Goal: Information Seeking & Learning: Find specific fact

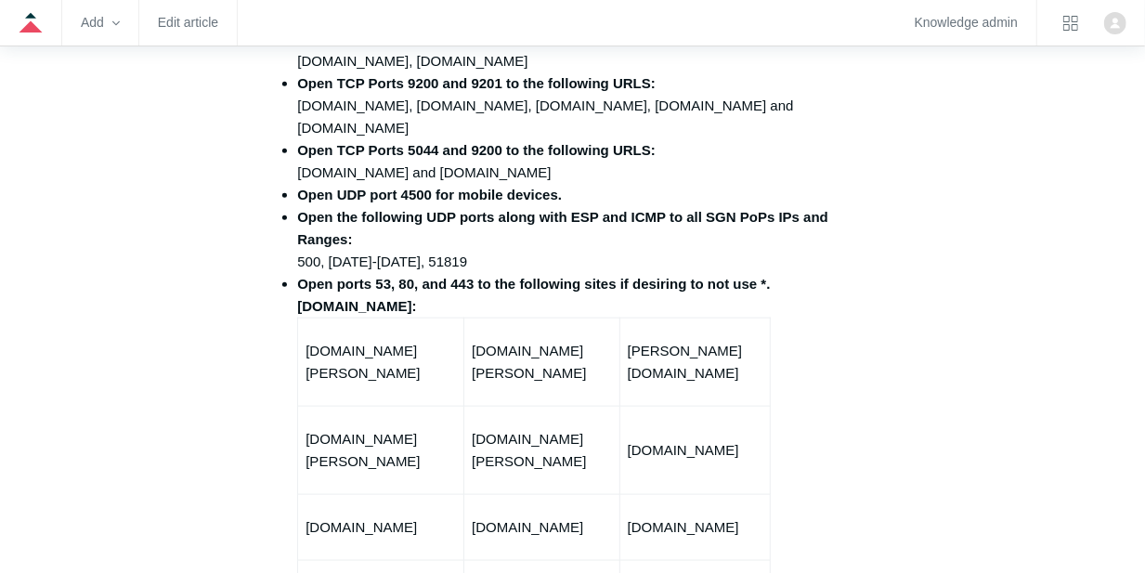
scroll to position [1052, 0]
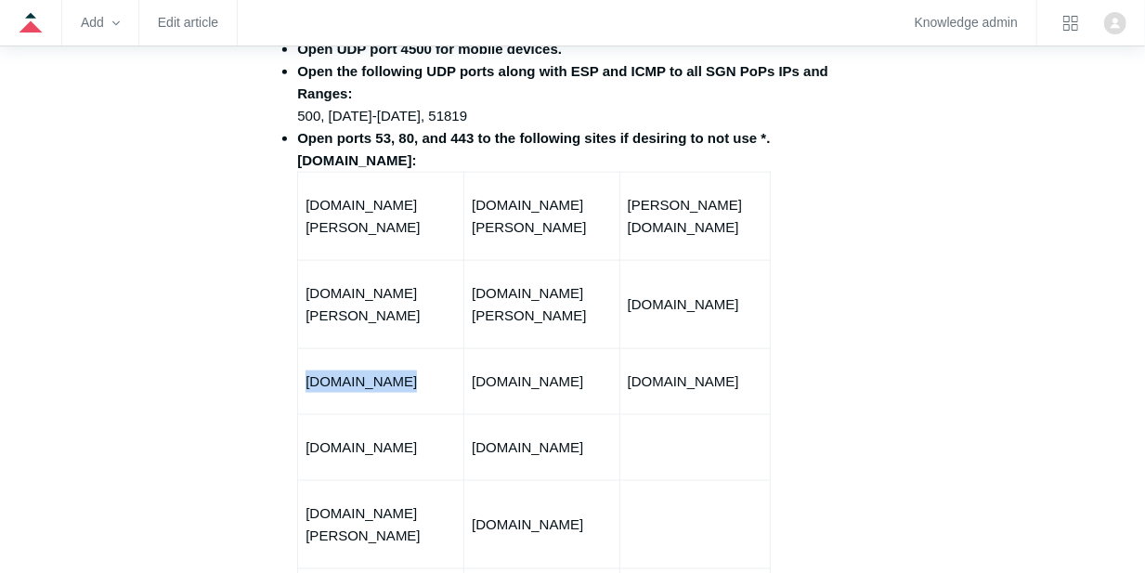
drag, startPoint x: 400, startPoint y: 362, endPoint x: 307, endPoint y: 362, distance: 92.8
click at [307, 370] on p "[DOMAIN_NAME]" at bounding box center [380, 381] width 150 height 22
copy p "[DOMAIN_NAME]"
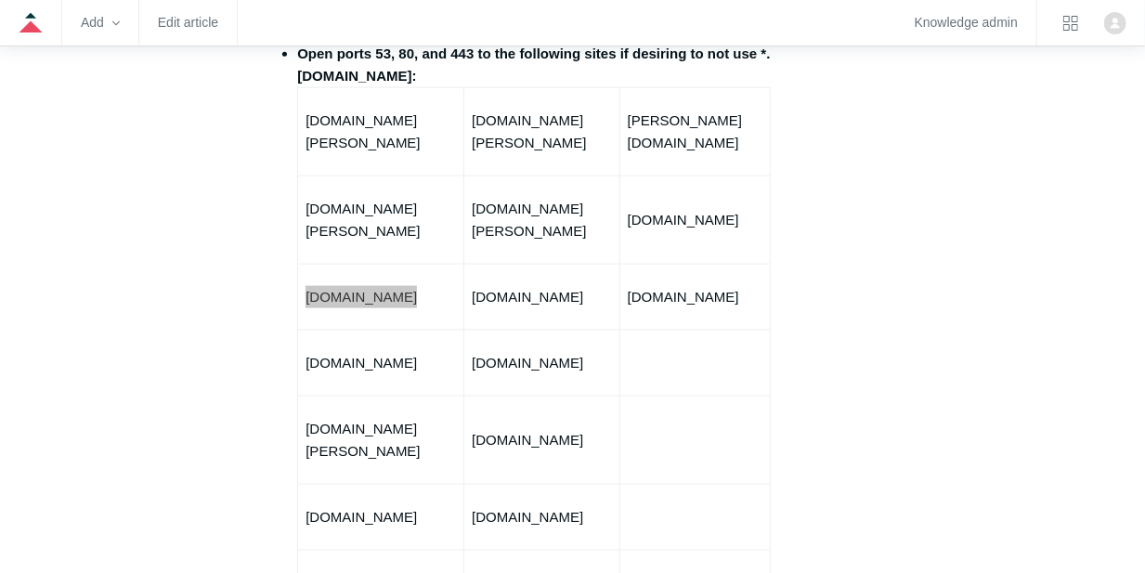
scroll to position [1114, 0]
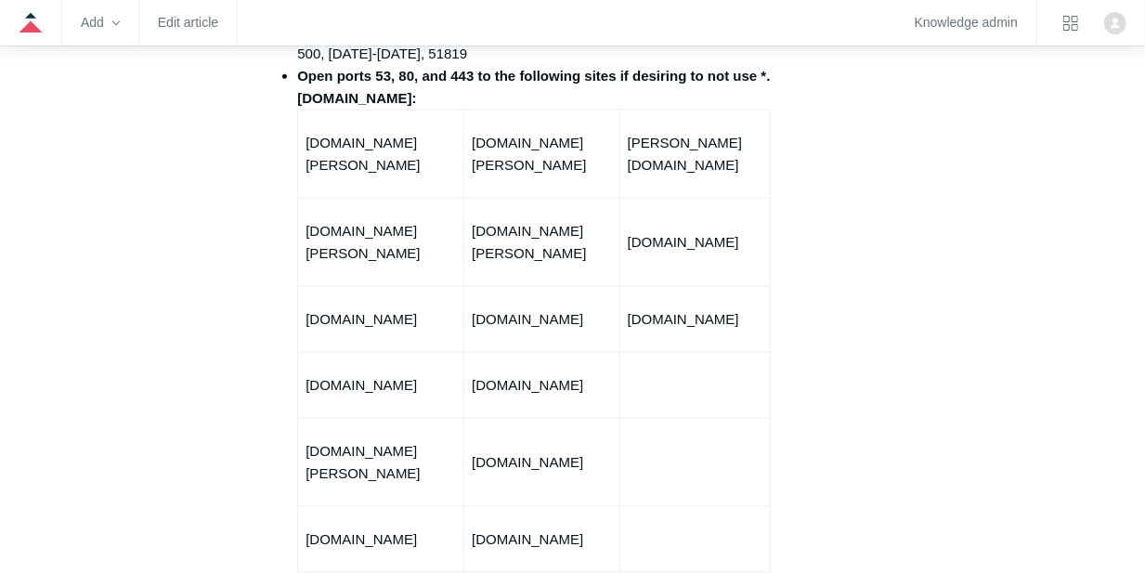
click at [307, 139] on td "[DOMAIN_NAME][PERSON_NAME]" at bounding box center [381, 154] width 166 height 88
click at [304, 152] on td "[DOMAIN_NAME][PERSON_NAME]" at bounding box center [381, 154] width 166 height 88
click at [305, 152] on td "[DOMAIN_NAME][PERSON_NAME]" at bounding box center [381, 154] width 166 height 88
copy tr "[DOMAIN_NAME][PERSON_NAME]"
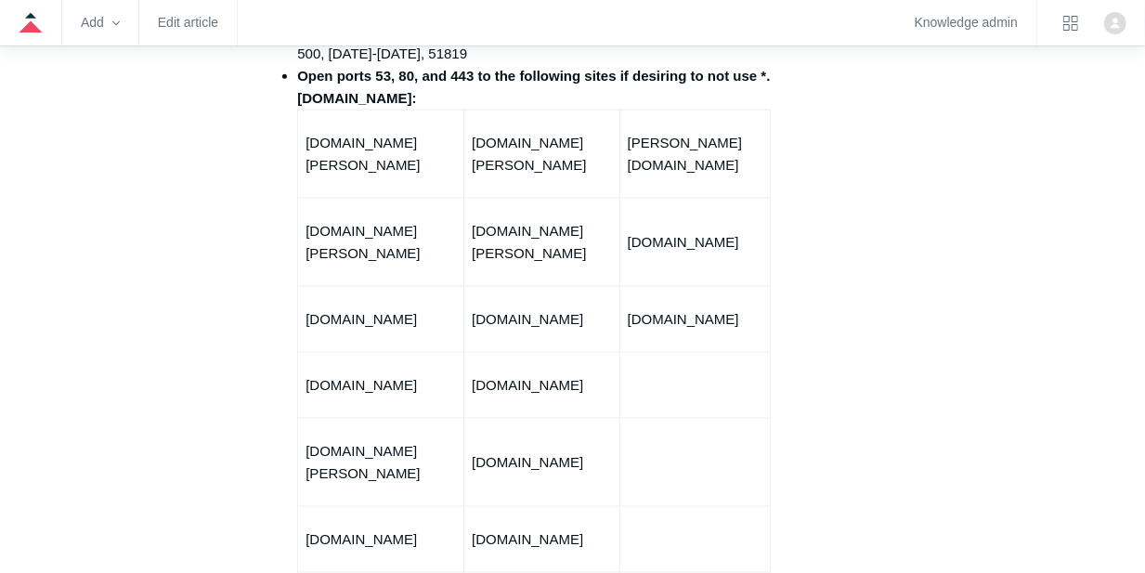
click at [529, 166] on p "[DOMAIN_NAME][PERSON_NAME]" at bounding box center [541, 154] width 139 height 45
copy tr "[DOMAIN_NAME][PERSON_NAME]"
click at [655, 158] on p "[PERSON_NAME][DOMAIN_NAME]" at bounding box center [695, 154] width 135 height 45
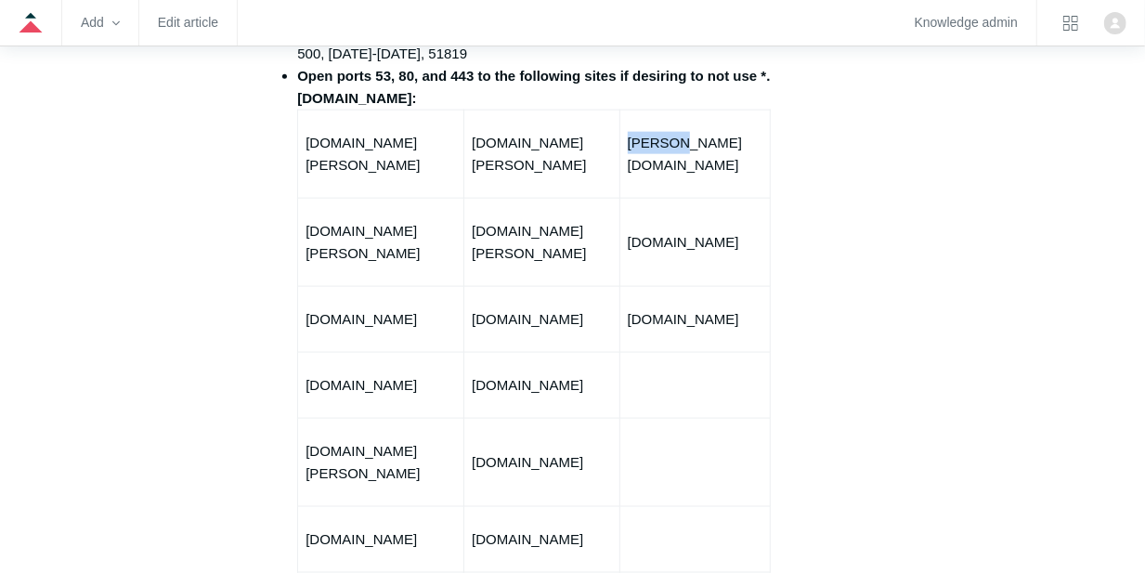
click at [655, 158] on p "[PERSON_NAME][DOMAIN_NAME]" at bounding box center [695, 154] width 135 height 45
copy tbody "[PERSON_NAME][DOMAIN_NAME]"
click at [368, 228] on p "[DOMAIN_NAME][PERSON_NAME]" at bounding box center [380, 242] width 150 height 45
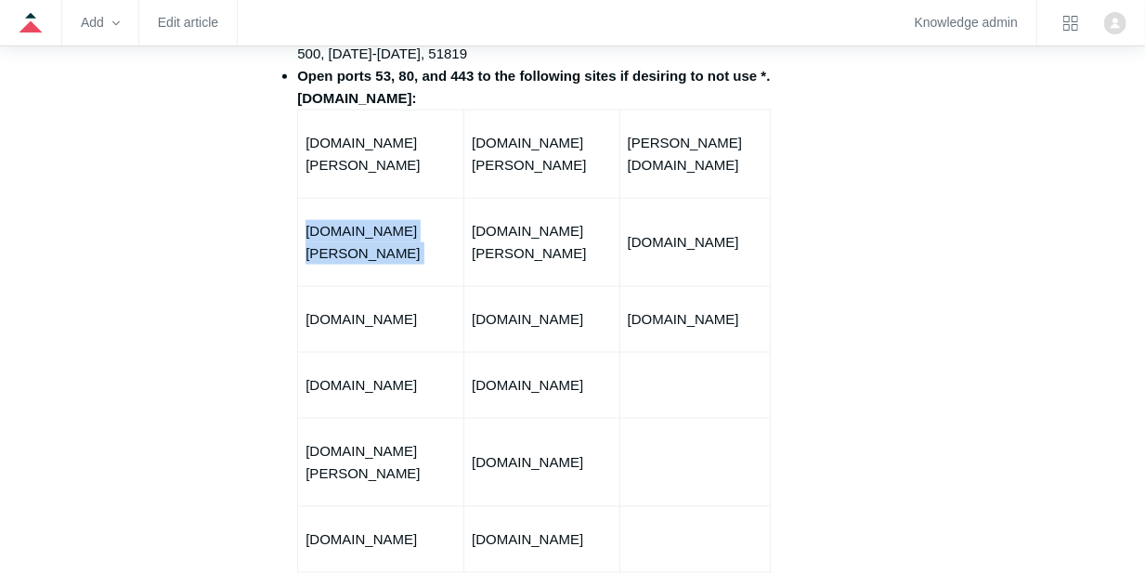
click at [368, 228] on p "[DOMAIN_NAME][PERSON_NAME]" at bounding box center [380, 242] width 150 height 45
copy tr "[DOMAIN_NAME][PERSON_NAME]"
click at [558, 230] on p "[DOMAIN_NAME][PERSON_NAME]" at bounding box center [541, 242] width 139 height 45
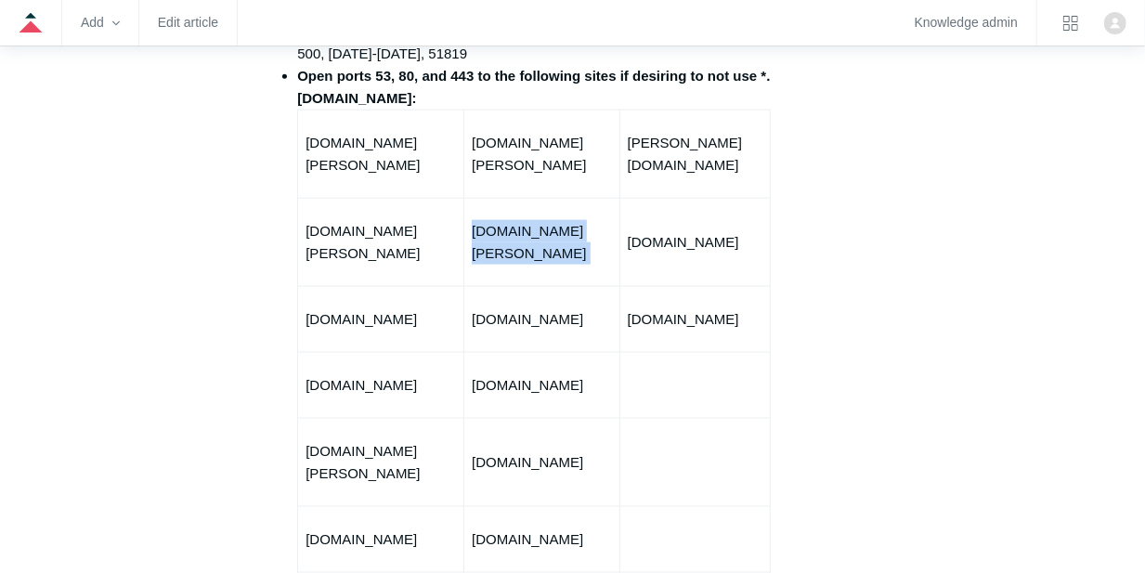
click at [558, 230] on p "[DOMAIN_NAME][PERSON_NAME]" at bounding box center [541, 242] width 139 height 45
copy tr "[DOMAIN_NAME][PERSON_NAME]"
click at [661, 231] on p "[DOMAIN_NAME]" at bounding box center [695, 242] width 135 height 22
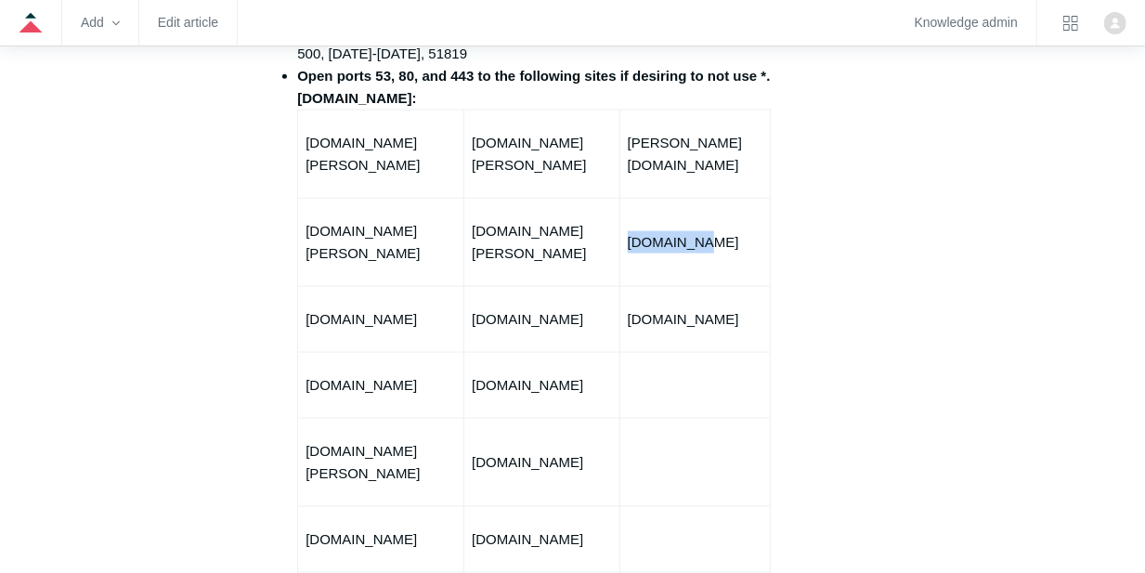
click at [661, 231] on p "[DOMAIN_NAME]" at bounding box center [695, 242] width 135 height 22
copy tbody "[DOMAIN_NAME]"
click at [315, 308] on p "[DOMAIN_NAME]" at bounding box center [380, 319] width 150 height 22
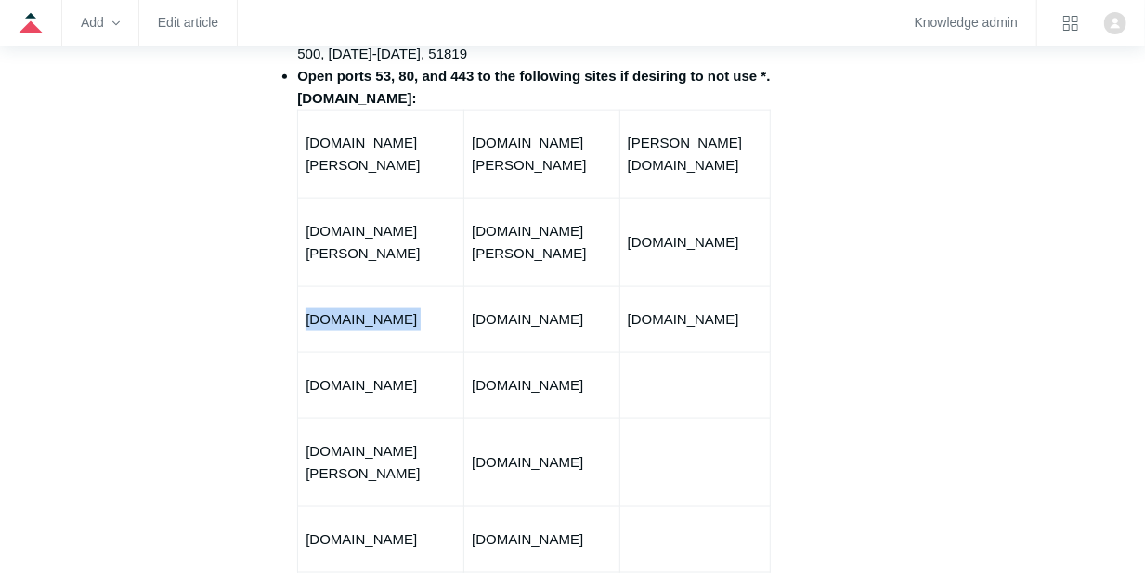
click at [315, 308] on p "[DOMAIN_NAME]" at bounding box center [380, 319] width 150 height 22
copy tr "[DOMAIN_NAME]"
click at [513, 308] on p "[DOMAIN_NAME]" at bounding box center [541, 319] width 139 height 22
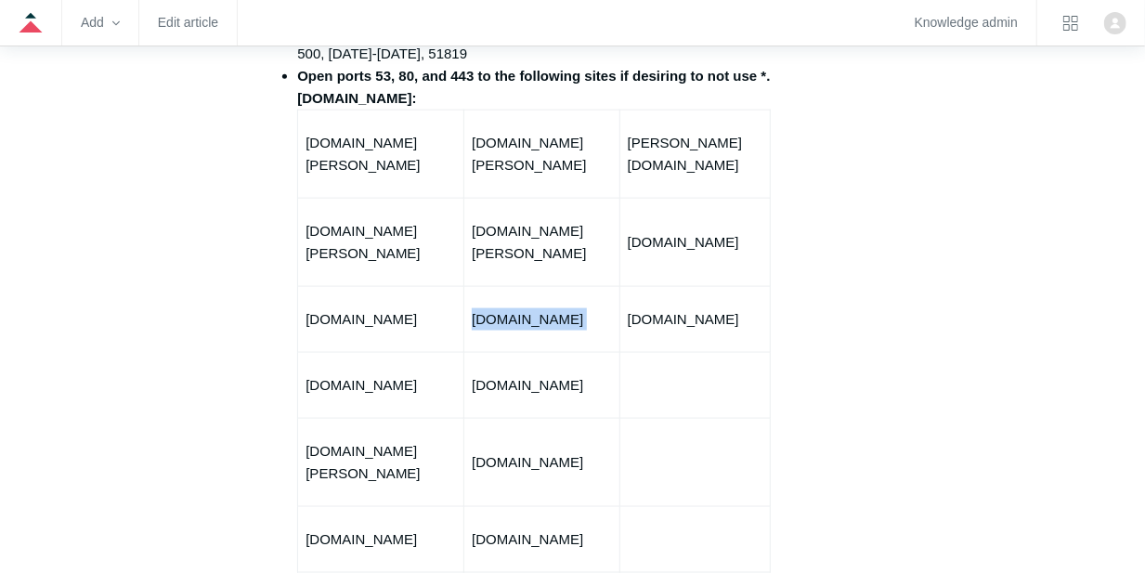
copy tr "[DOMAIN_NAME]"
click at [664, 308] on p "[DOMAIN_NAME]" at bounding box center [695, 319] width 135 height 22
copy tbody "[DOMAIN_NAME]"
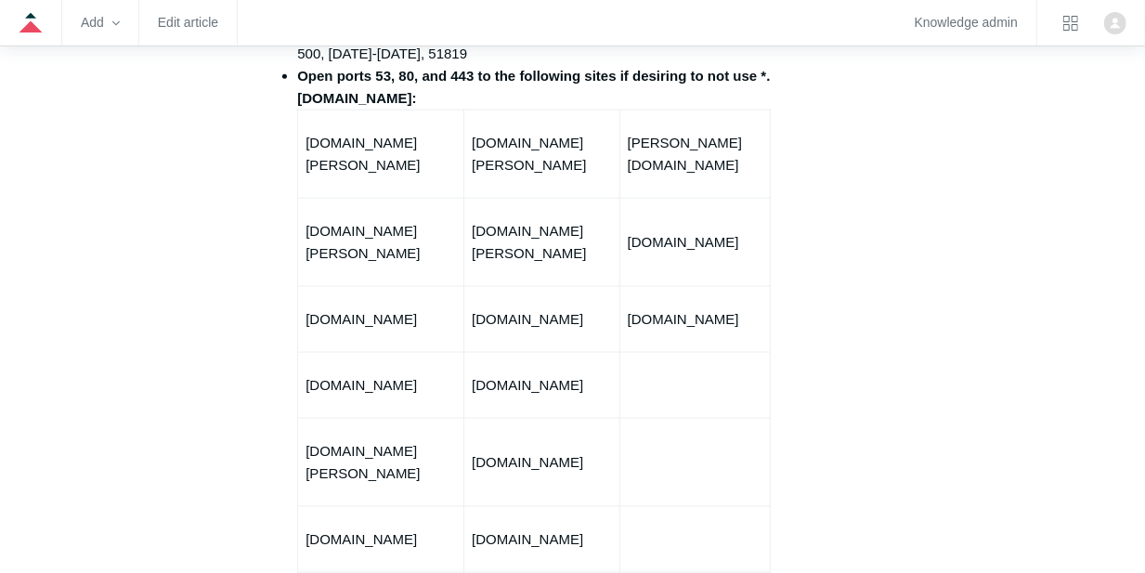
click at [331, 374] on p "[DOMAIN_NAME]" at bounding box center [380, 385] width 150 height 22
click at [336, 440] on p "[DOMAIN_NAME][PERSON_NAME]" at bounding box center [380, 462] width 150 height 45
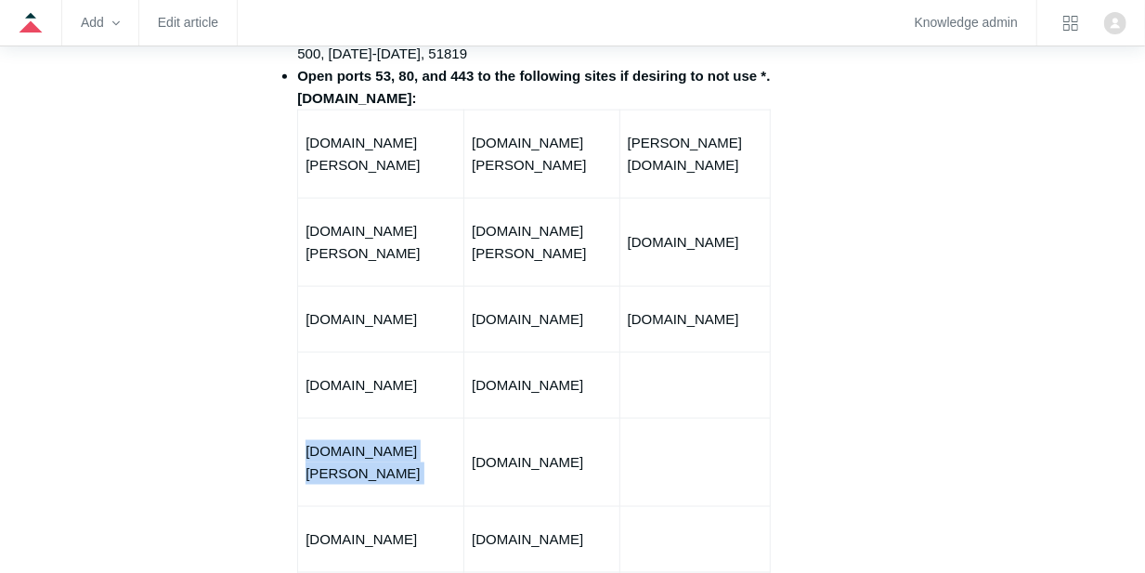
click at [336, 440] on p "[DOMAIN_NAME][PERSON_NAME]" at bounding box center [380, 462] width 150 height 45
click at [358, 528] on p "[DOMAIN_NAME]" at bounding box center [380, 539] width 150 height 22
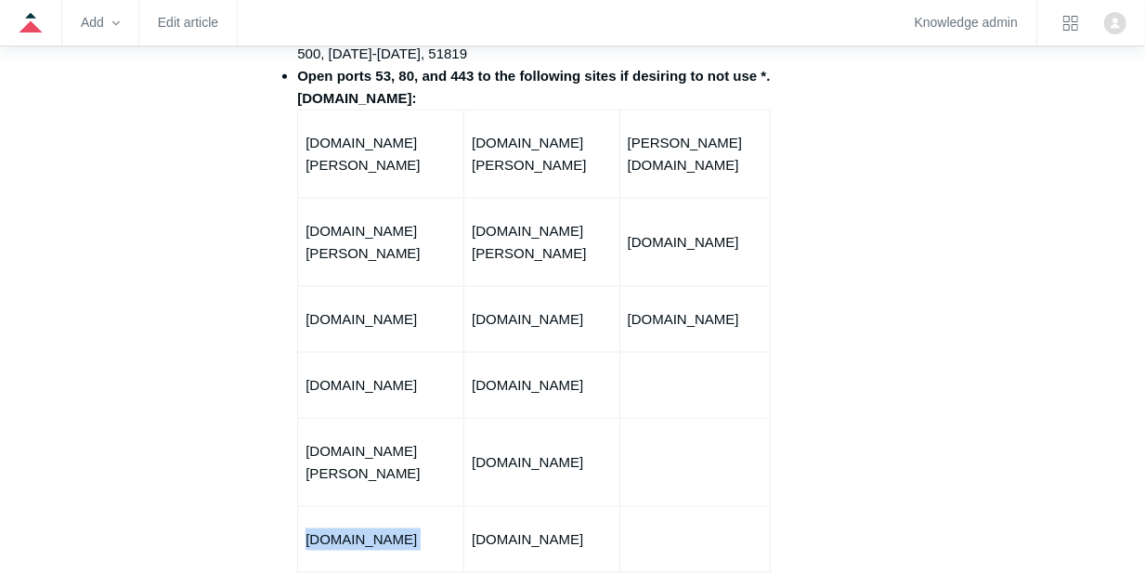
click at [358, 528] on p "[DOMAIN_NAME]" at bounding box center [380, 539] width 150 height 22
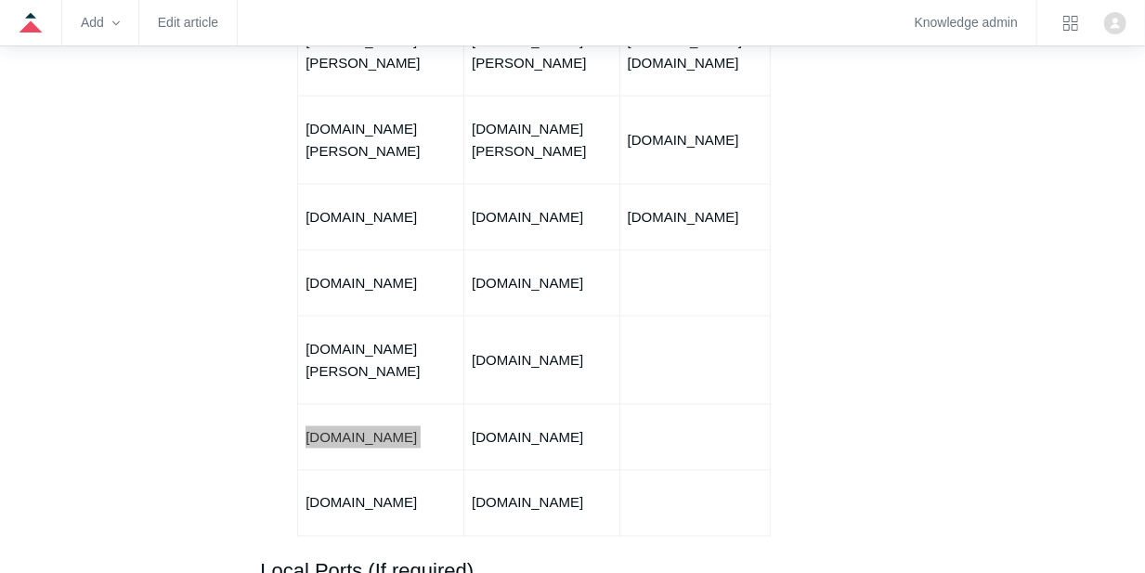
scroll to position [1238, 0]
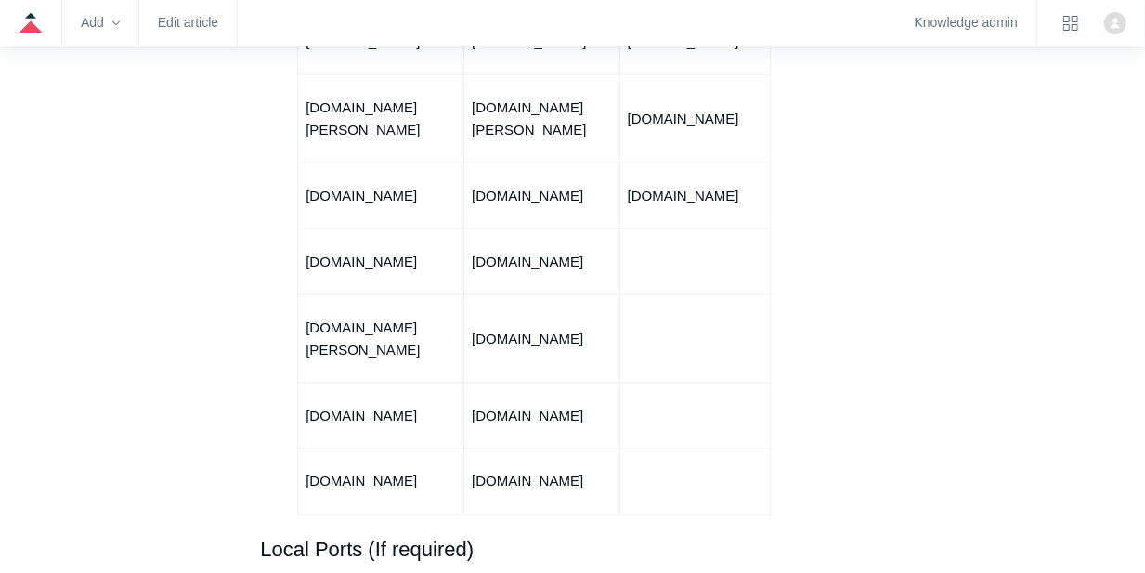
click at [358, 471] on p "[DOMAIN_NAME]" at bounding box center [380, 482] width 150 height 22
click at [487, 251] on p "[DOMAIN_NAME]" at bounding box center [541, 262] width 139 height 22
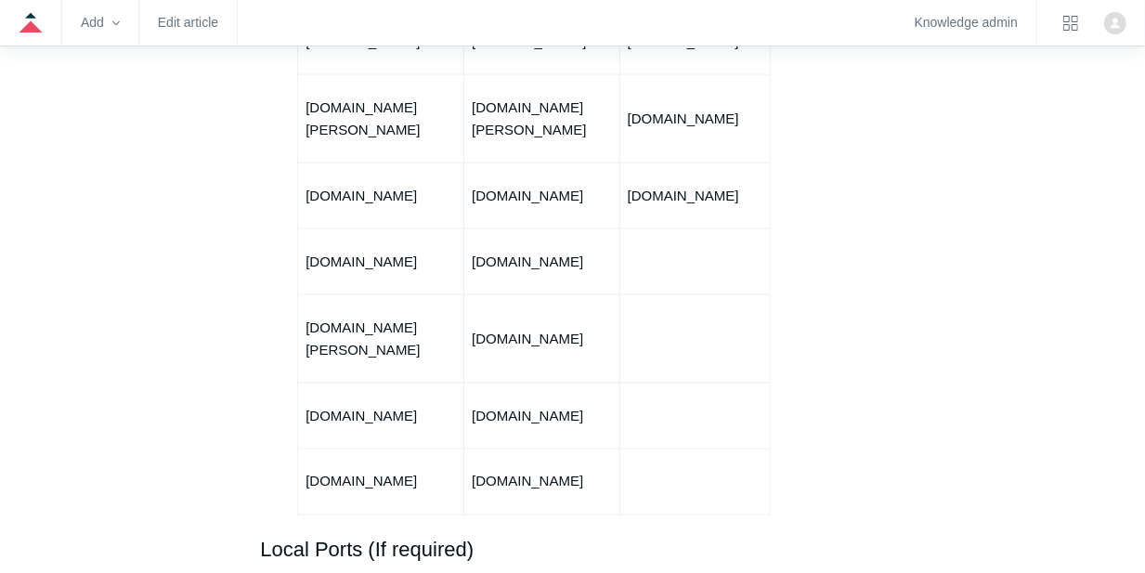
click at [557, 251] on p "[DOMAIN_NAME]" at bounding box center [541, 262] width 139 height 22
click at [501, 328] on p "[DOMAIN_NAME]" at bounding box center [541, 339] width 139 height 22
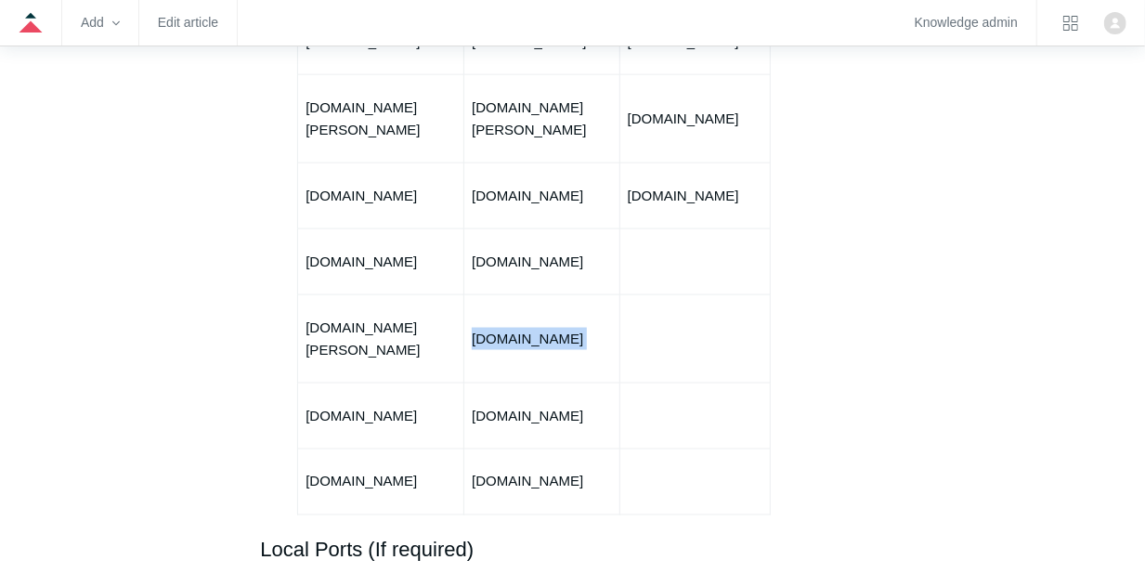
click at [501, 328] on p "[DOMAIN_NAME]" at bounding box center [541, 339] width 139 height 22
click at [560, 405] on p "[DOMAIN_NAME]" at bounding box center [541, 416] width 139 height 22
click at [601, 331] on td "[DOMAIN_NAME]" at bounding box center [541, 338] width 155 height 88
click at [502, 471] on p "[DOMAIN_NAME]" at bounding box center [541, 482] width 139 height 22
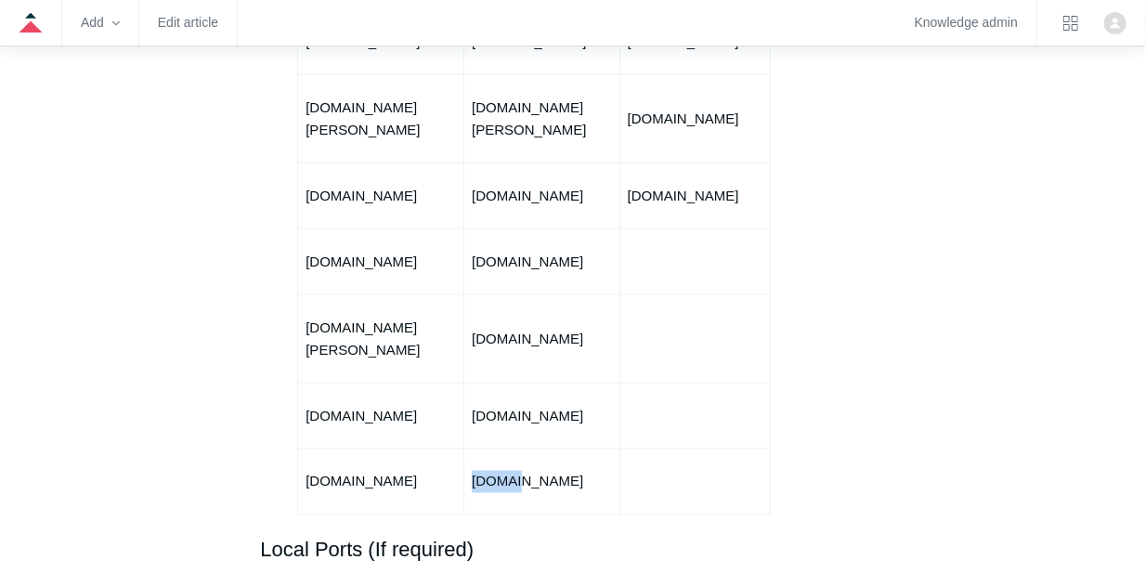
click at [502, 471] on p "[DOMAIN_NAME]" at bounding box center [541, 482] width 139 height 22
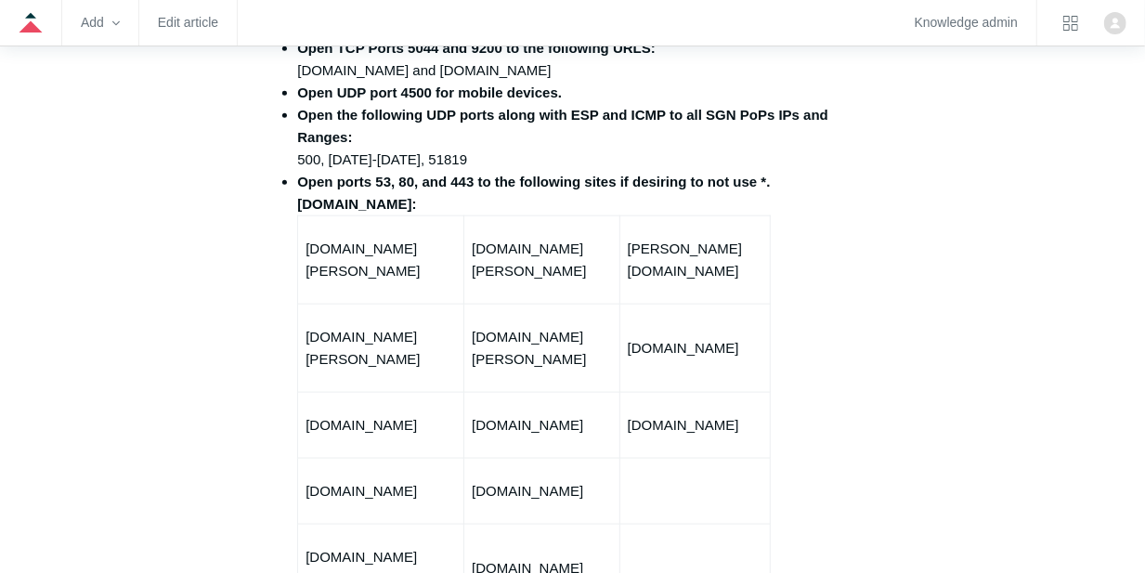
scroll to position [990, 0]
